Goal: Find specific page/section: Find specific page/section

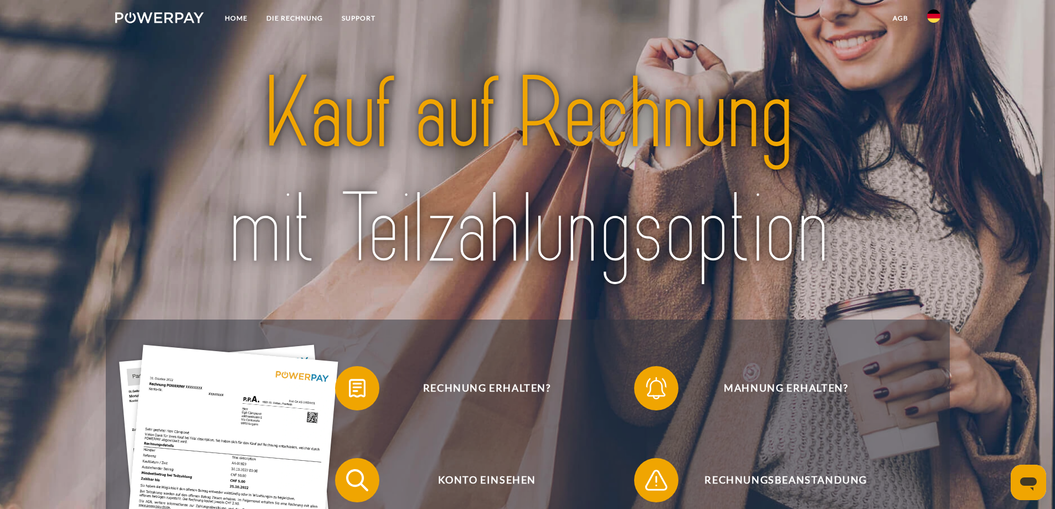
click at [934, 20] on img at bounding box center [933, 15] width 13 height 13
click at [938, 52] on img at bounding box center [933, 51] width 13 height 13
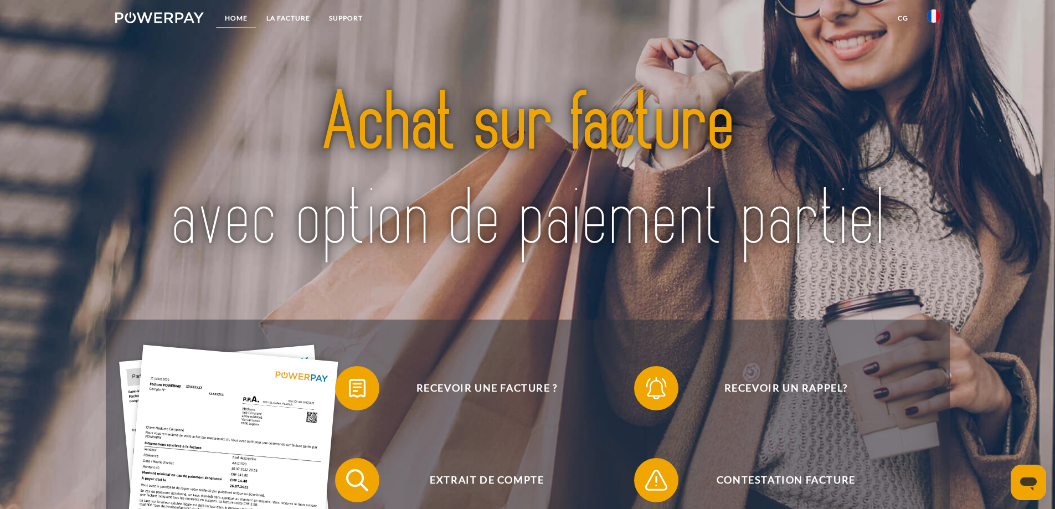
click at [234, 19] on link "Home" at bounding box center [236, 18] width 42 height 20
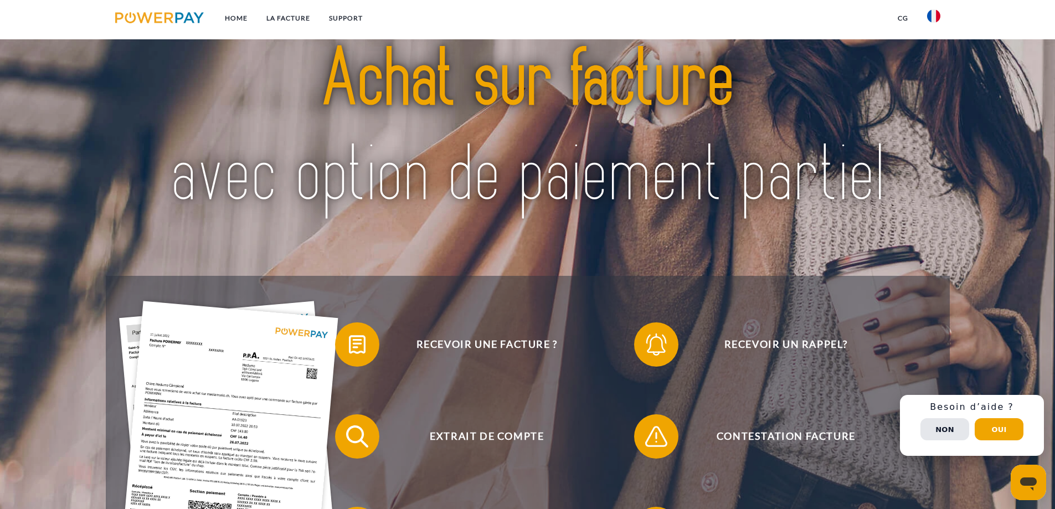
scroll to position [166, 0]
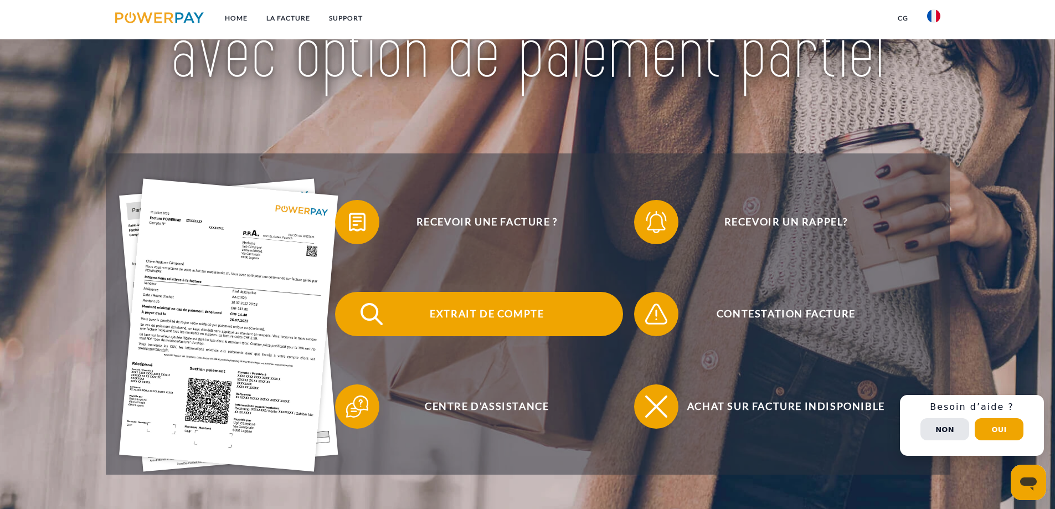
click at [467, 320] on span "Extrait de compte" at bounding box center [486, 314] width 271 height 44
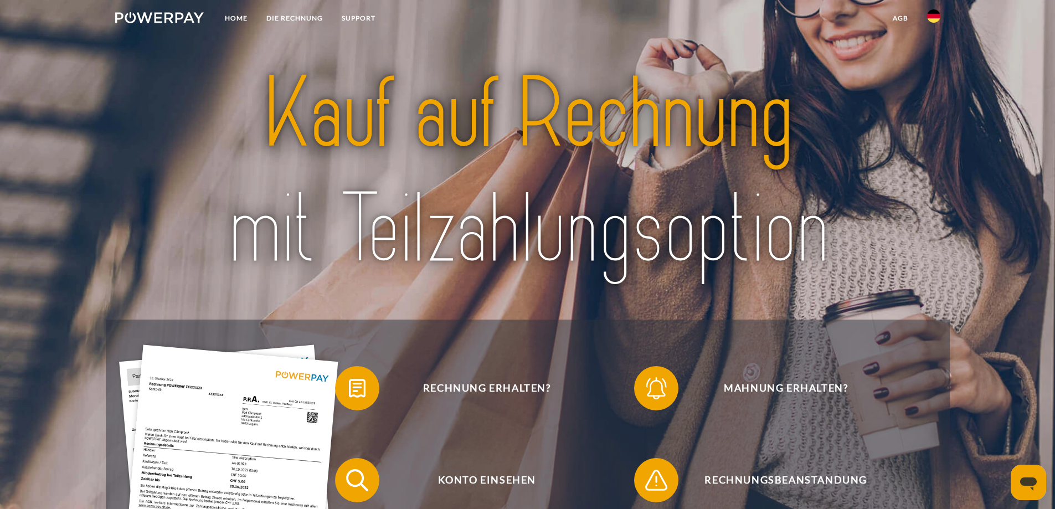
click at [931, 18] on img at bounding box center [933, 15] width 13 height 13
click at [935, 52] on img at bounding box center [933, 51] width 13 height 13
